Goal: Find specific page/section: Find specific page/section

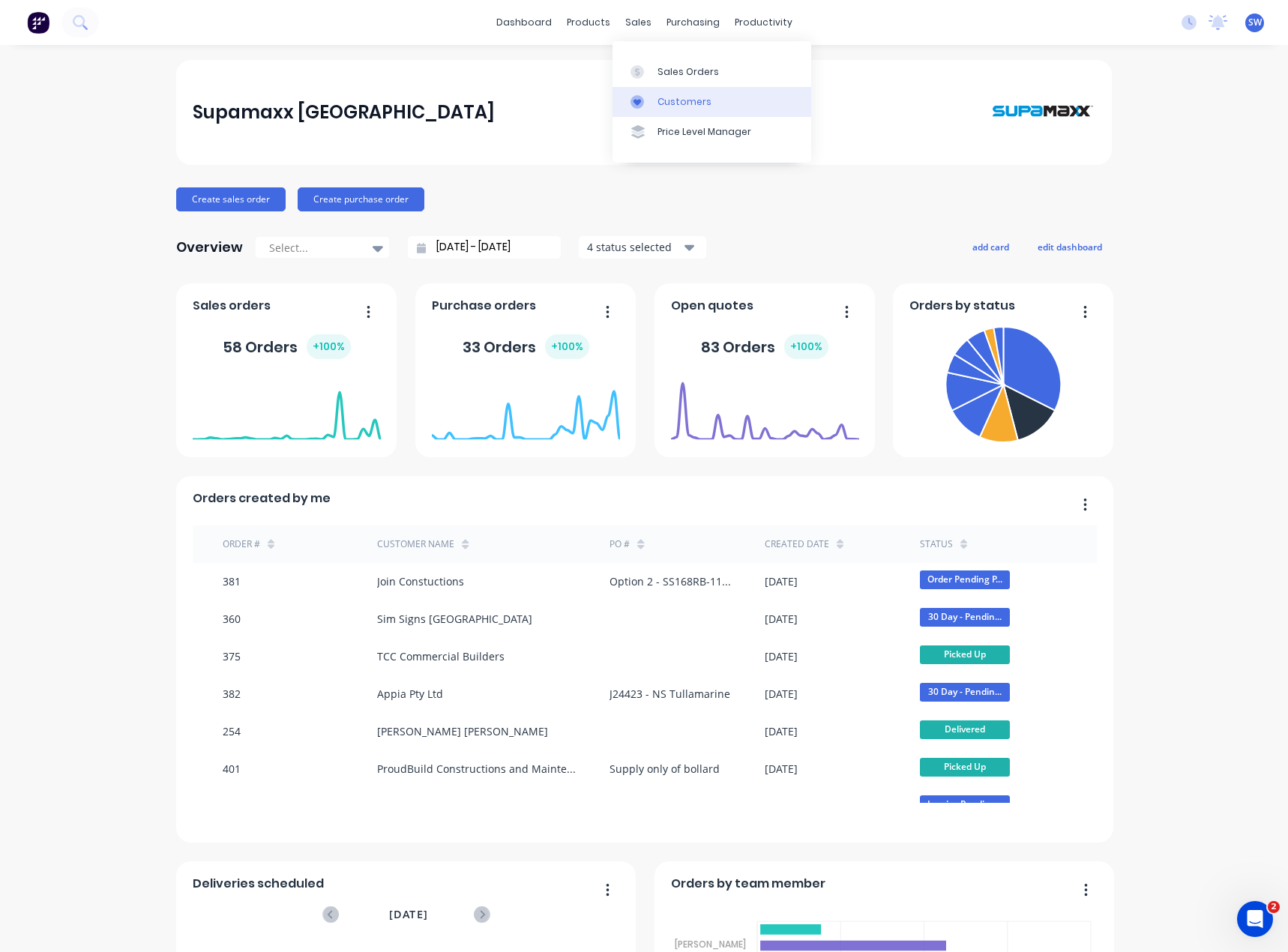
click at [667, 102] on div "Customers" at bounding box center [684, 102] width 54 height 14
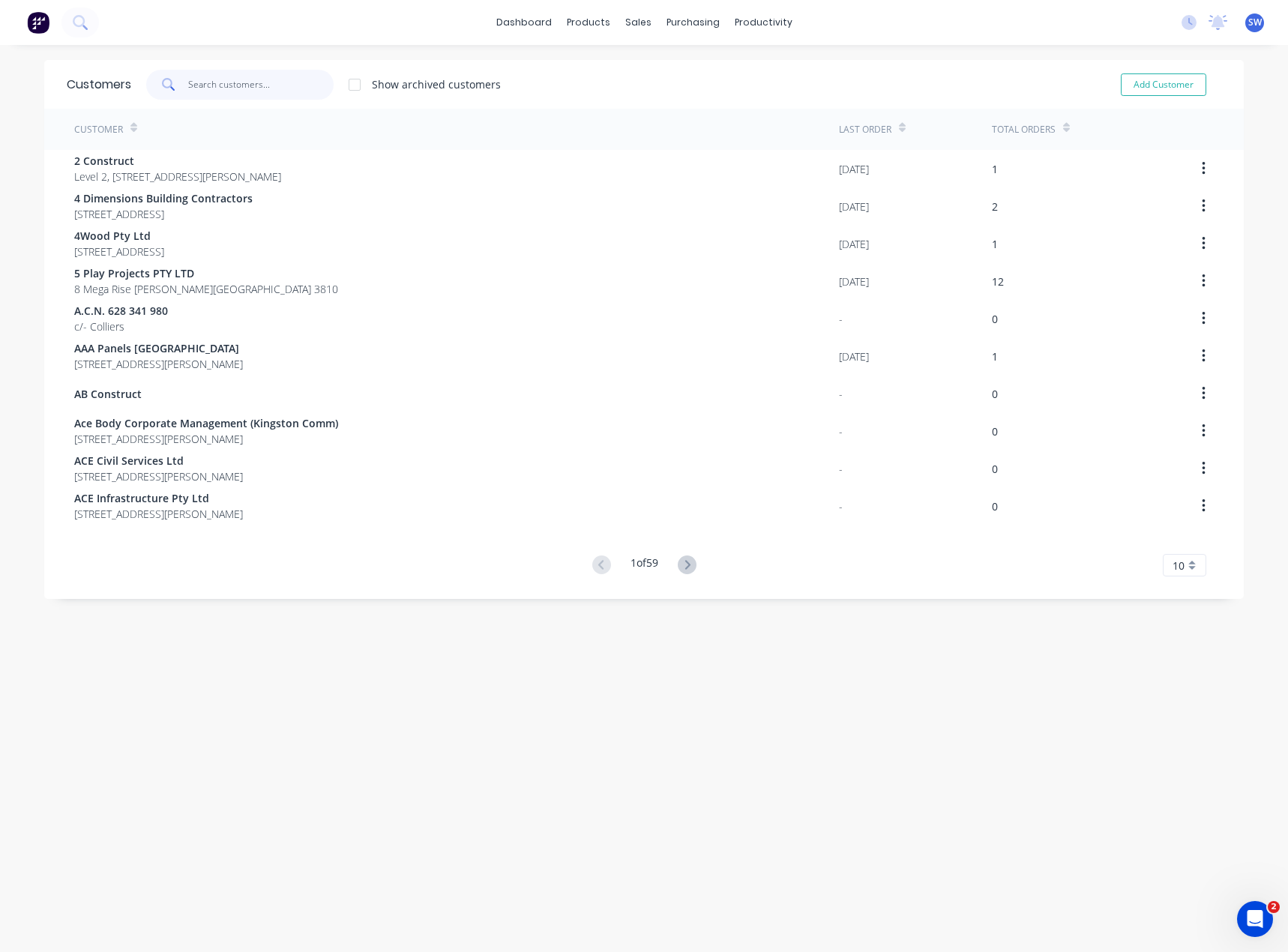
click at [213, 76] on input "text" at bounding box center [261, 84] width 147 height 30
click at [275, 93] on input "text" at bounding box center [261, 84] width 147 height 30
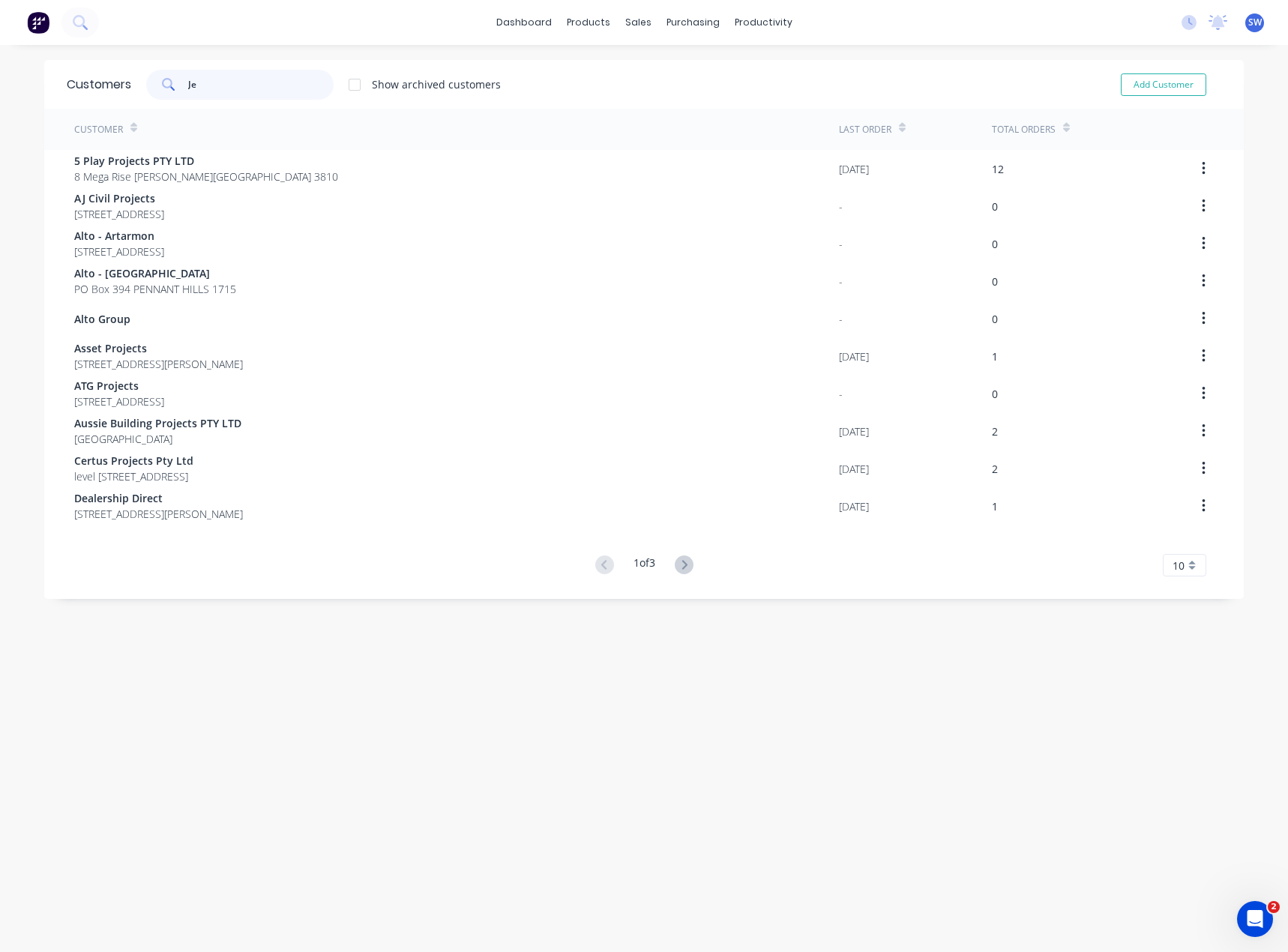
type input "Jef"
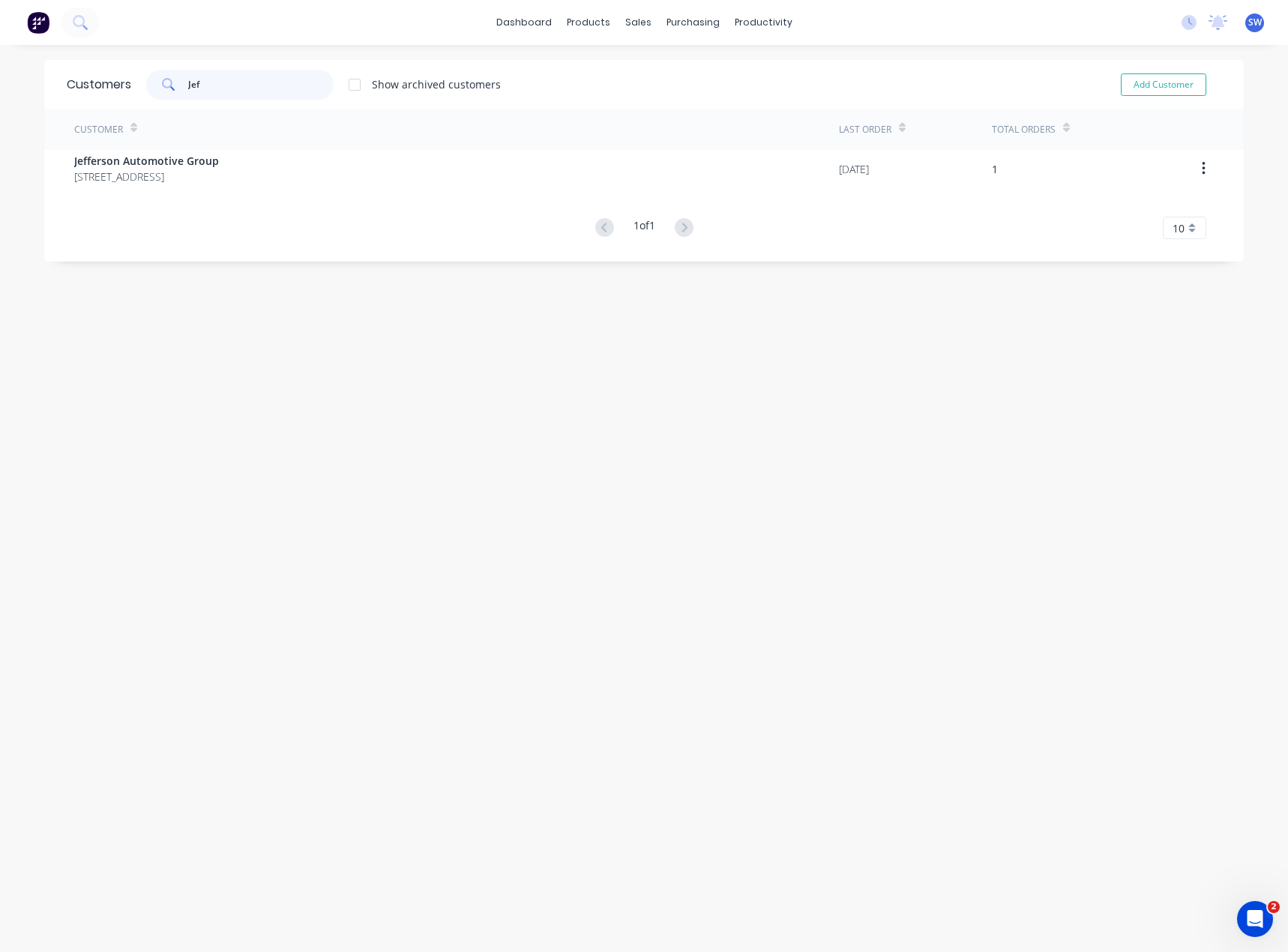
drag, startPoint x: 249, startPoint y: 95, endPoint x: 154, endPoint y: 82, distance: 95.9
click at [161, 81] on div "Jef" at bounding box center [240, 84] width 187 height 30
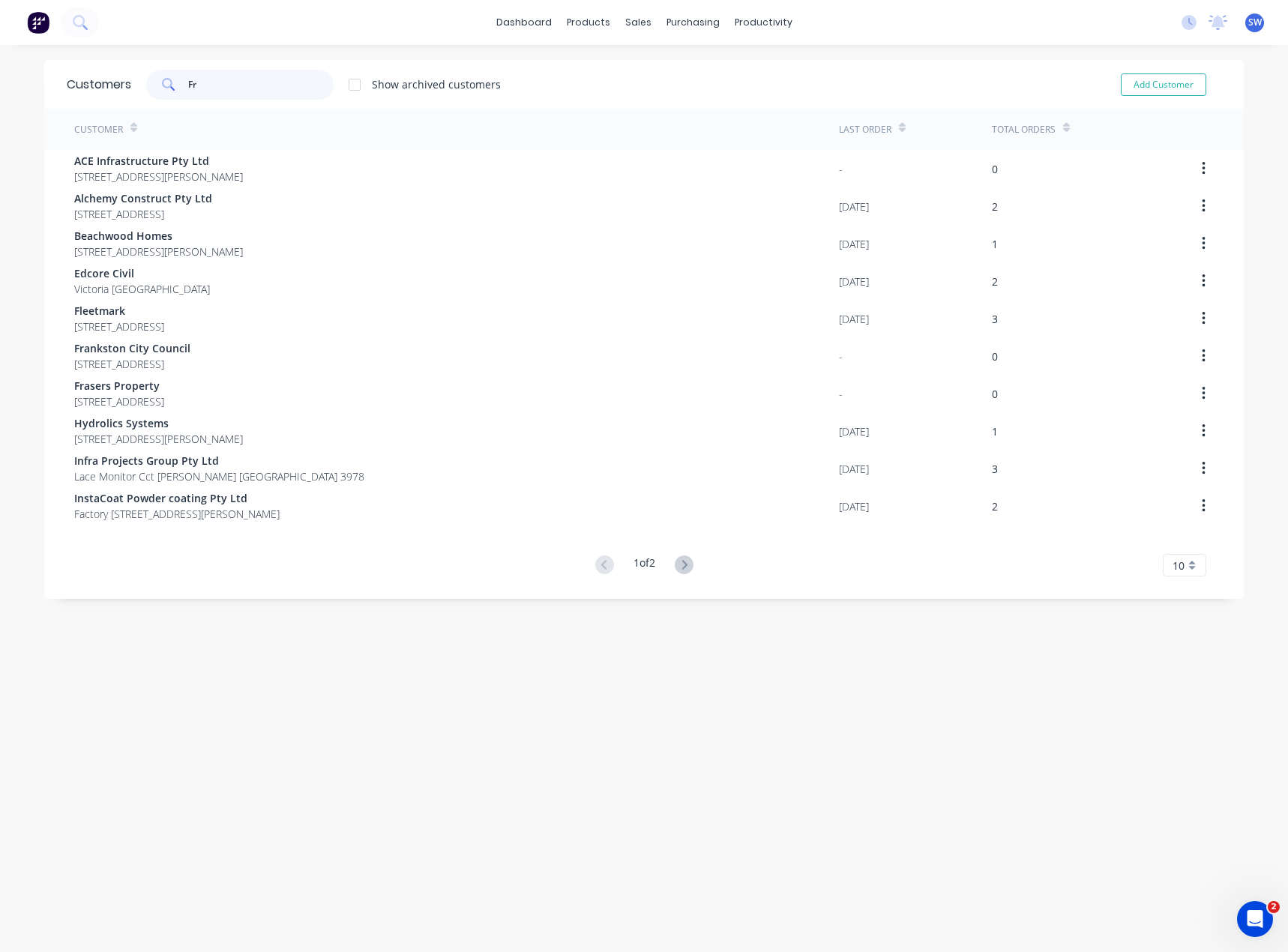
type input "F"
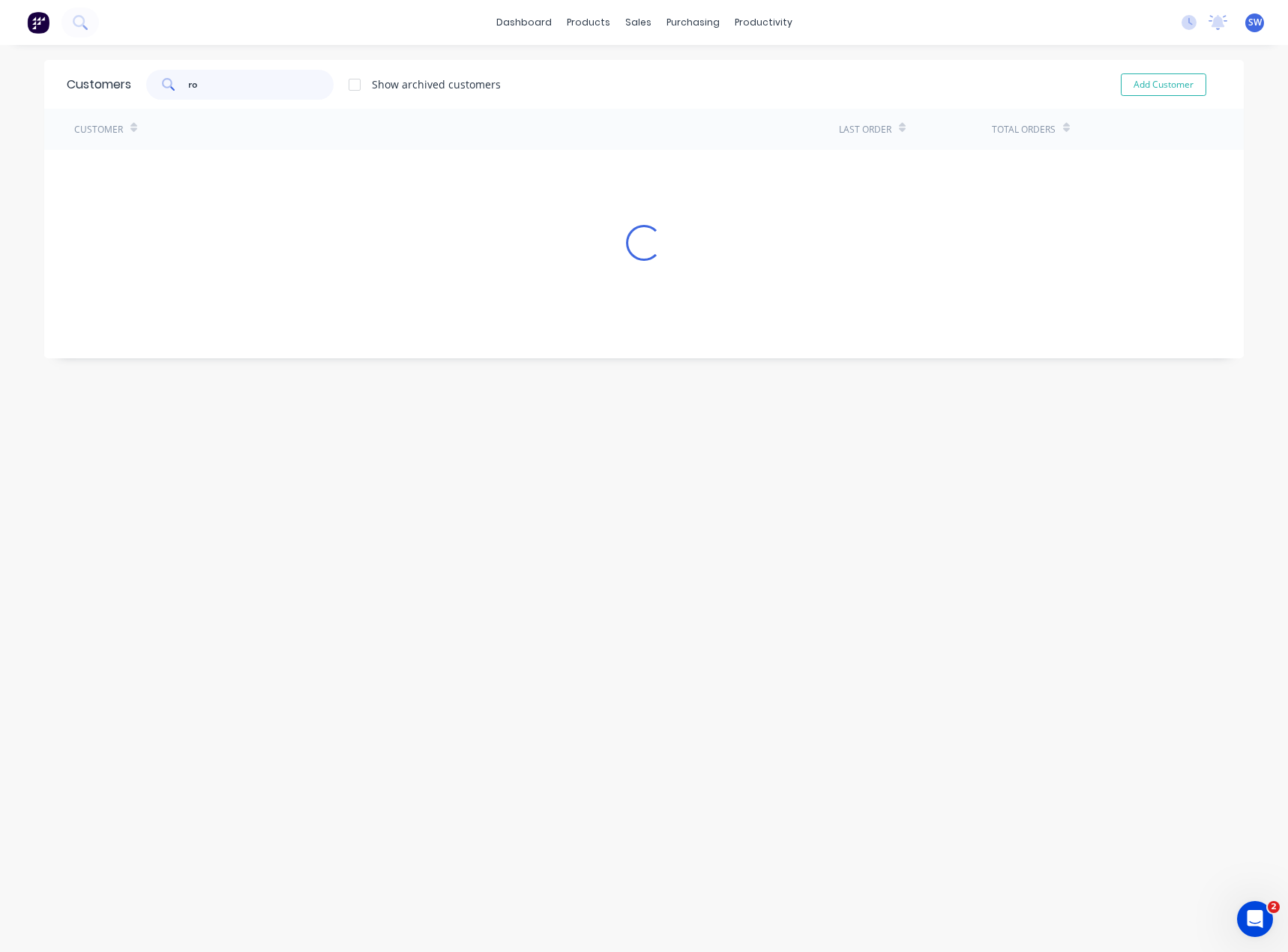
type input "r"
type input "t"
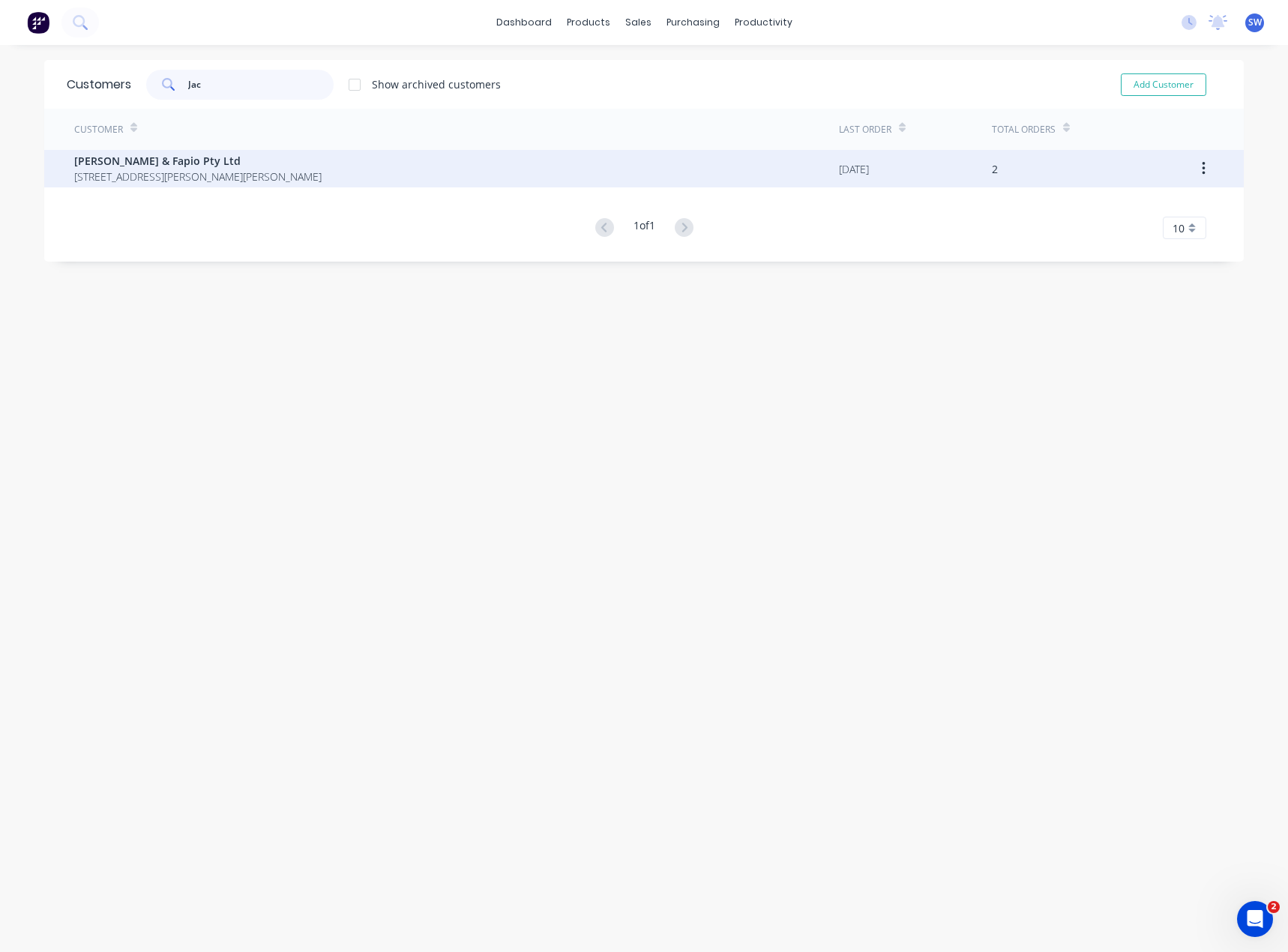
type input "Jac"
click at [229, 184] on div "[PERSON_NAME] & Fapio Pty Ltd [STREET_ADDRESS][PERSON_NAME][PERSON_NAME]" at bounding box center [456, 169] width 764 height 37
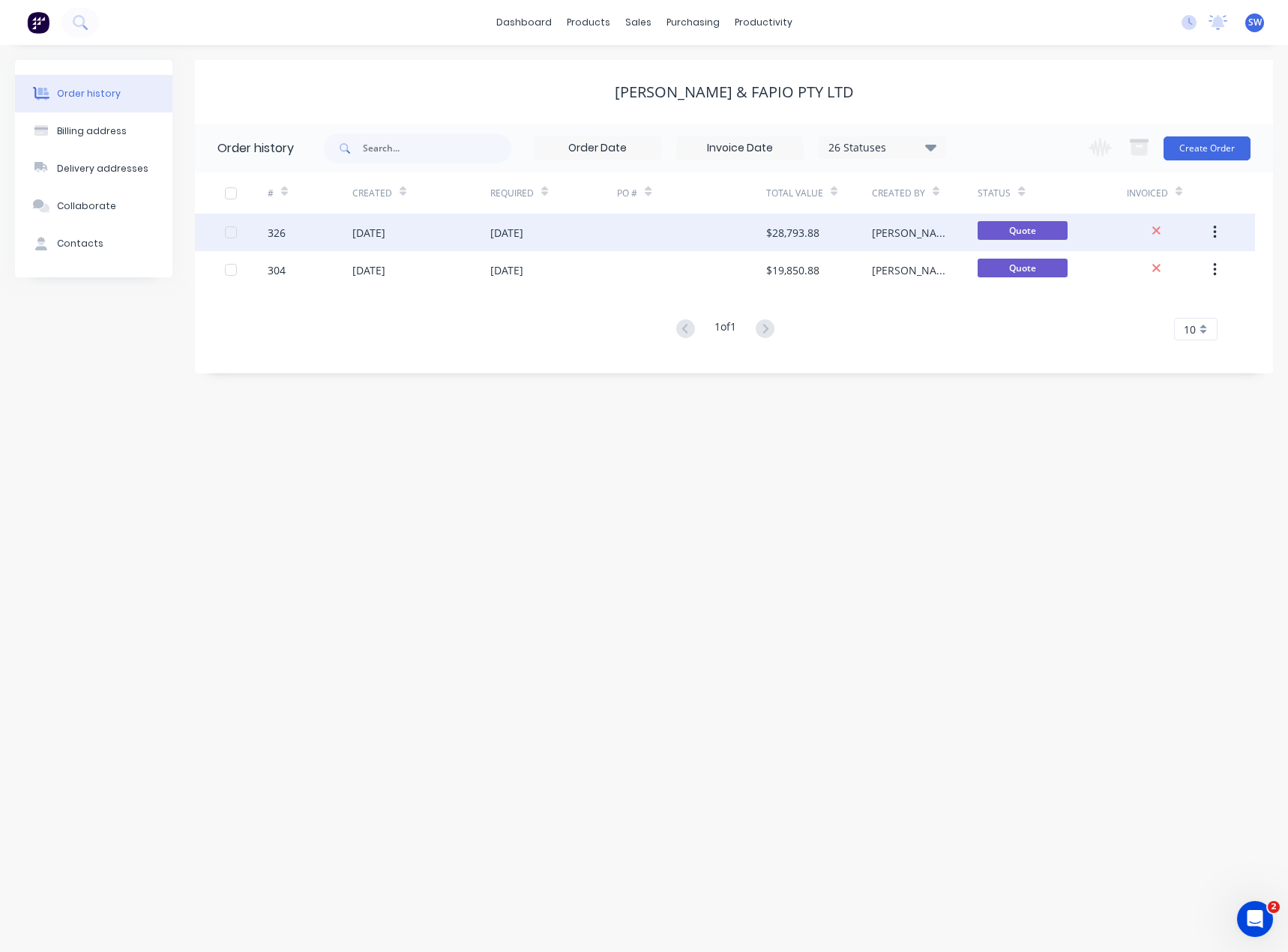
click at [696, 226] on div at bounding box center [691, 232] width 148 height 37
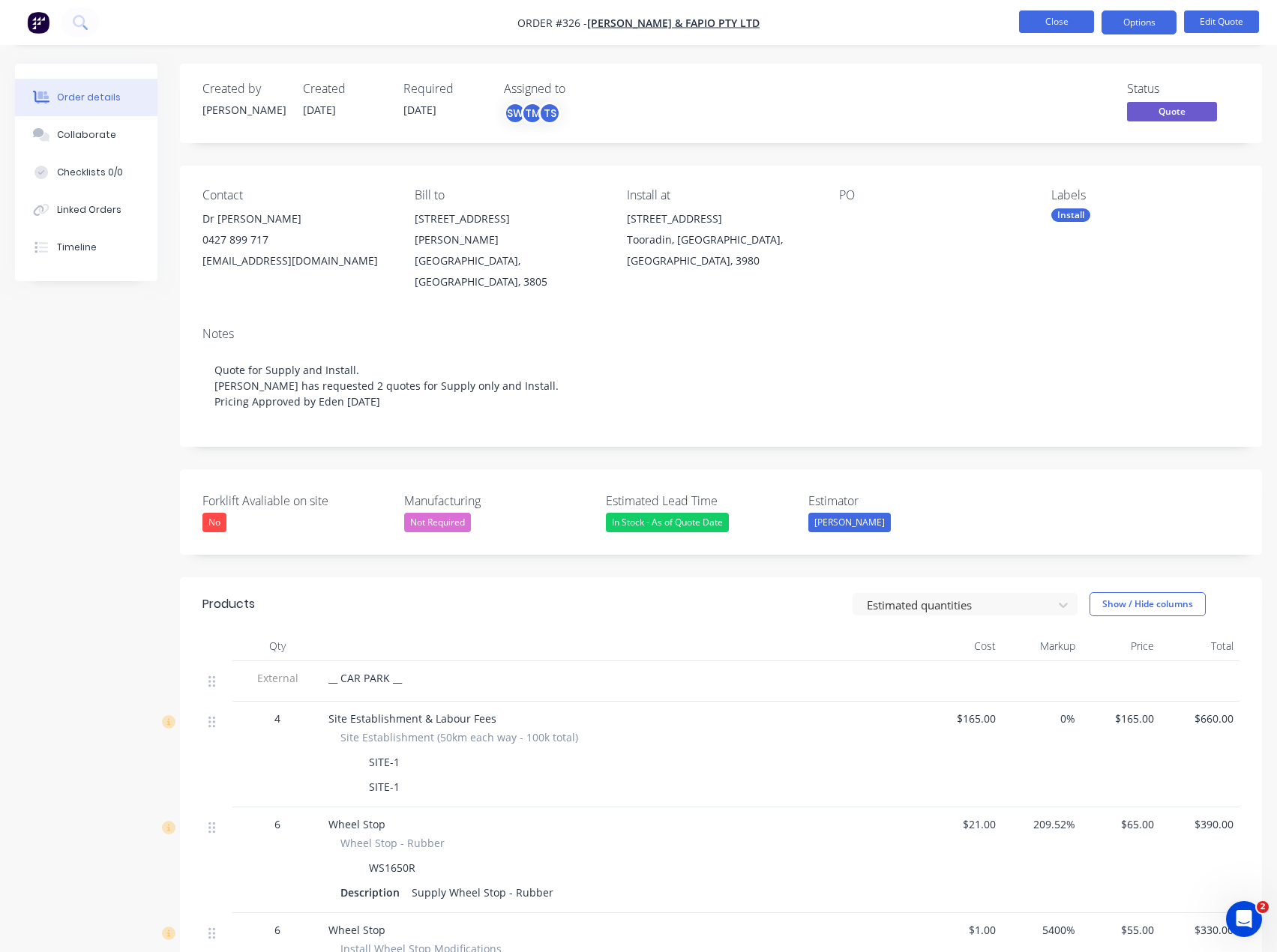
click at [1058, 17] on button "Close" at bounding box center [1055, 21] width 75 height 22
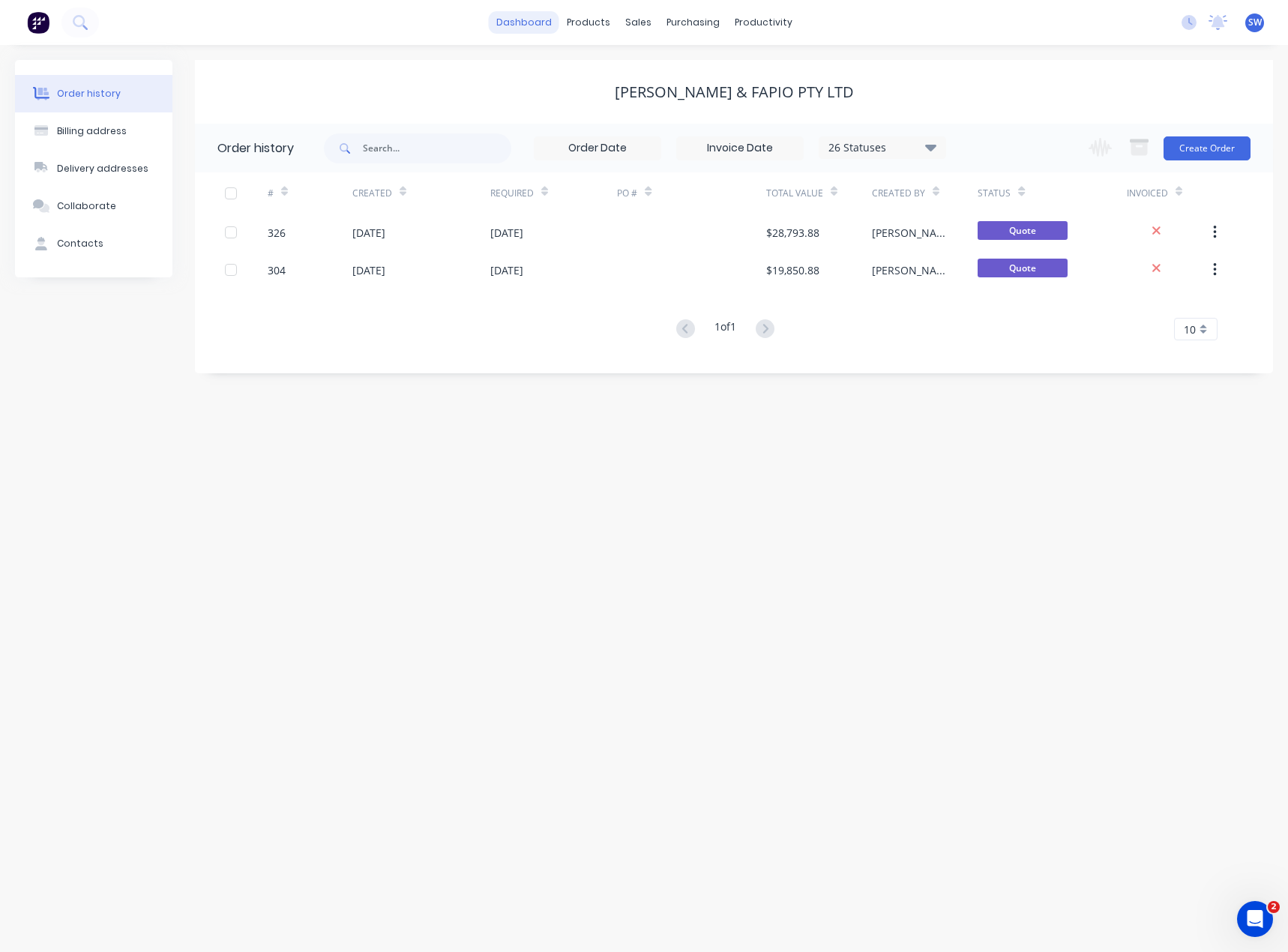
click at [542, 16] on link "dashboard" at bounding box center [524, 22] width 70 height 22
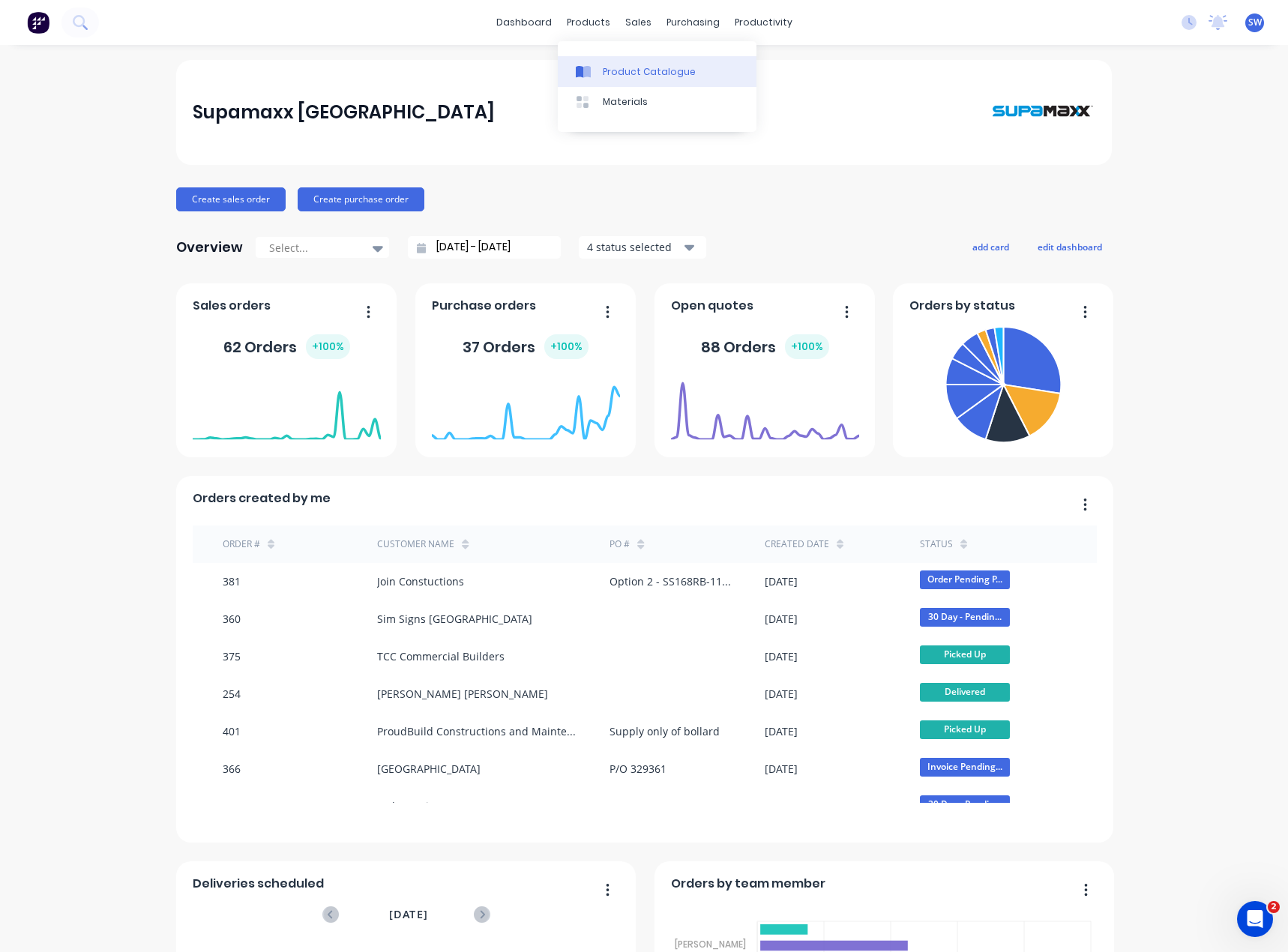
click at [603, 76] on div "Product Catalogue" at bounding box center [649, 71] width 93 height 14
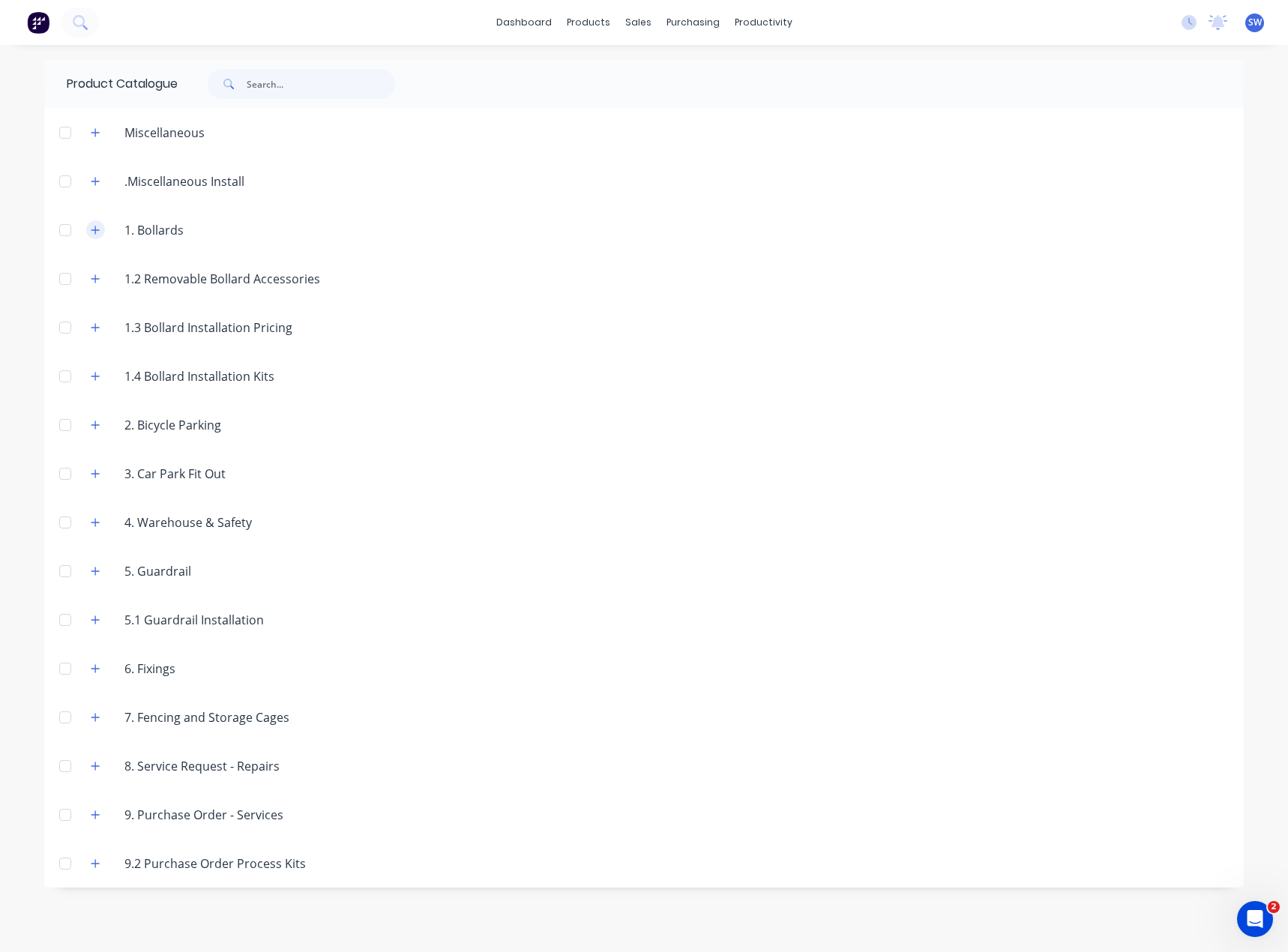
click at [102, 229] on button "button" at bounding box center [96, 230] width 19 height 19
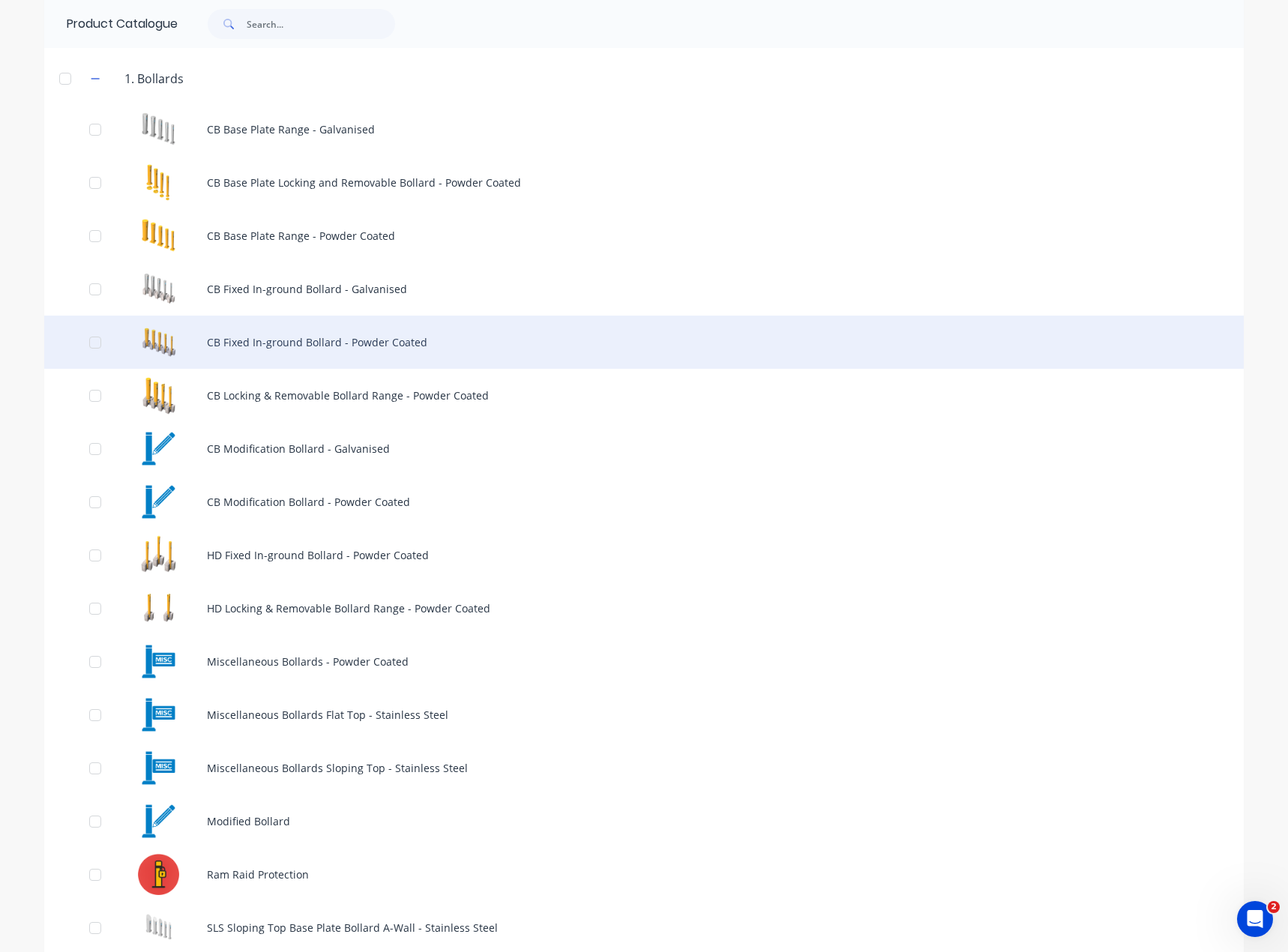
scroll to position [150, 0]
click at [414, 348] on div "CB Fixed In-ground Bollard - Powder Coated" at bounding box center [644, 343] width 1199 height 53
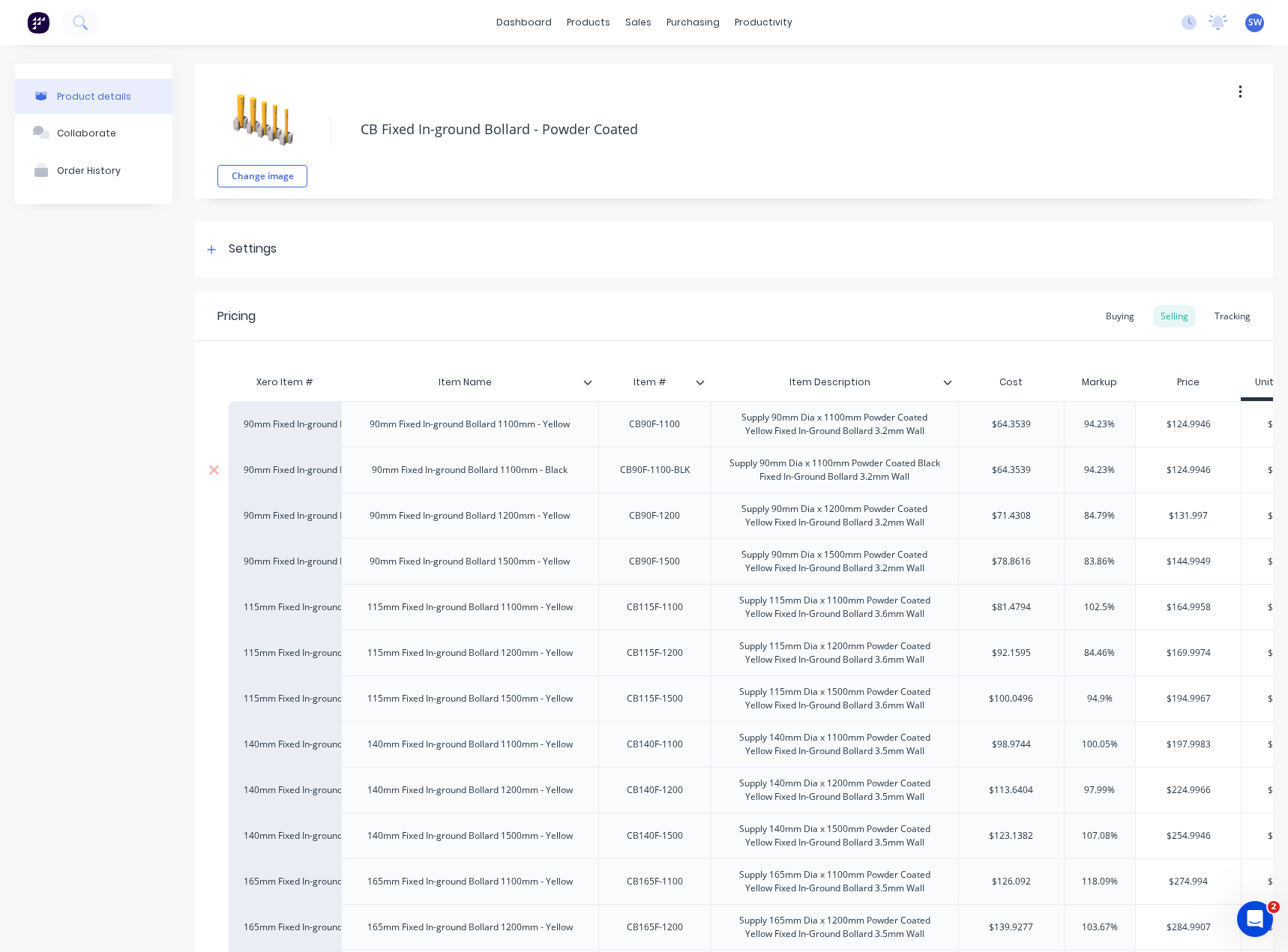
type textarea "x"
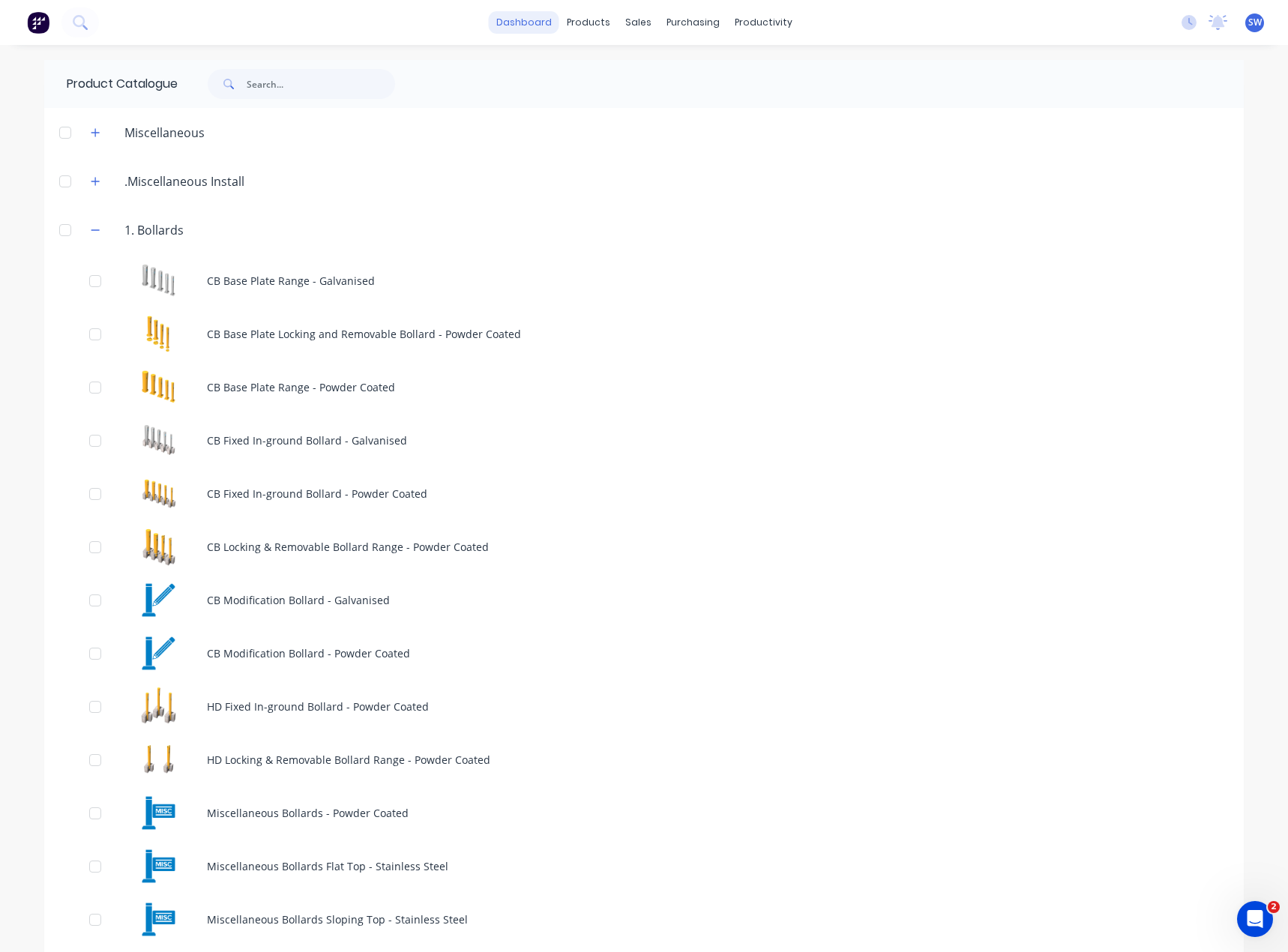
click at [510, 21] on link "dashboard" at bounding box center [524, 22] width 70 height 22
